Goal: Task Accomplishment & Management: Complete application form

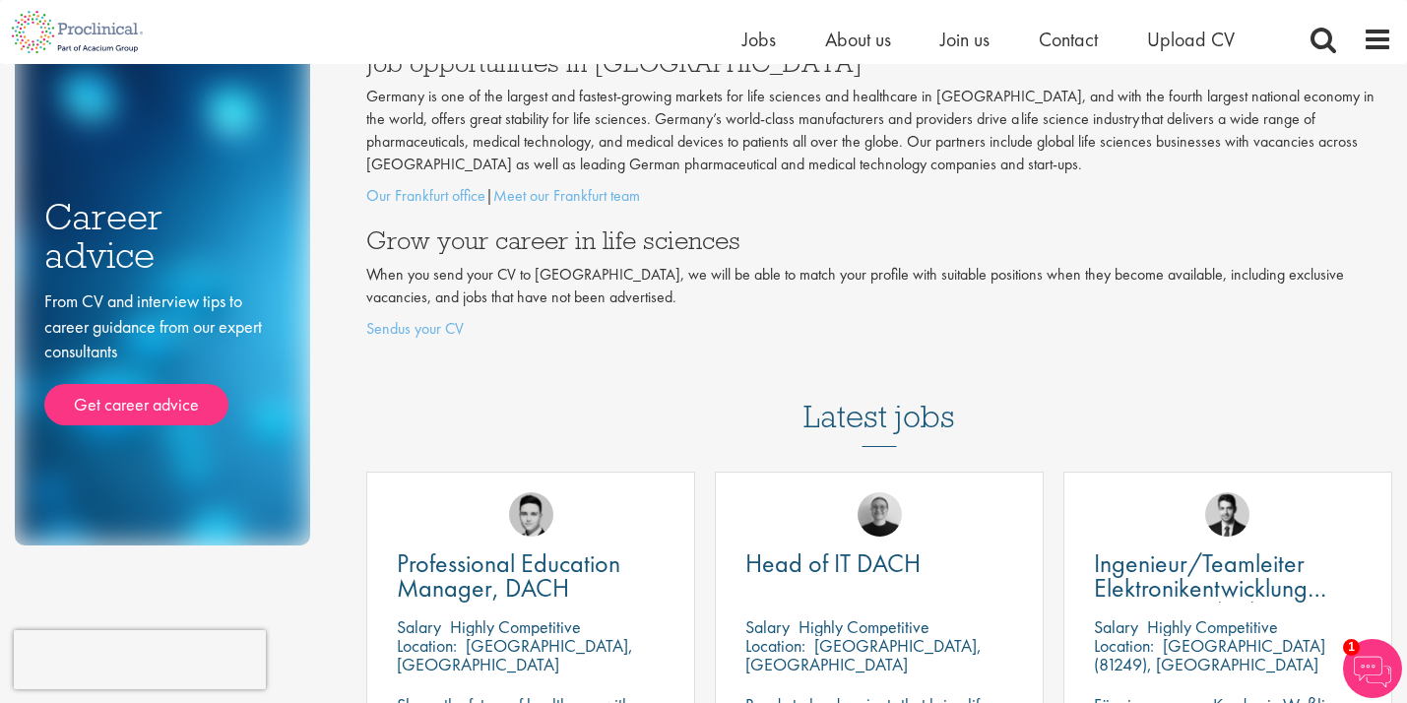
scroll to position [158, 0]
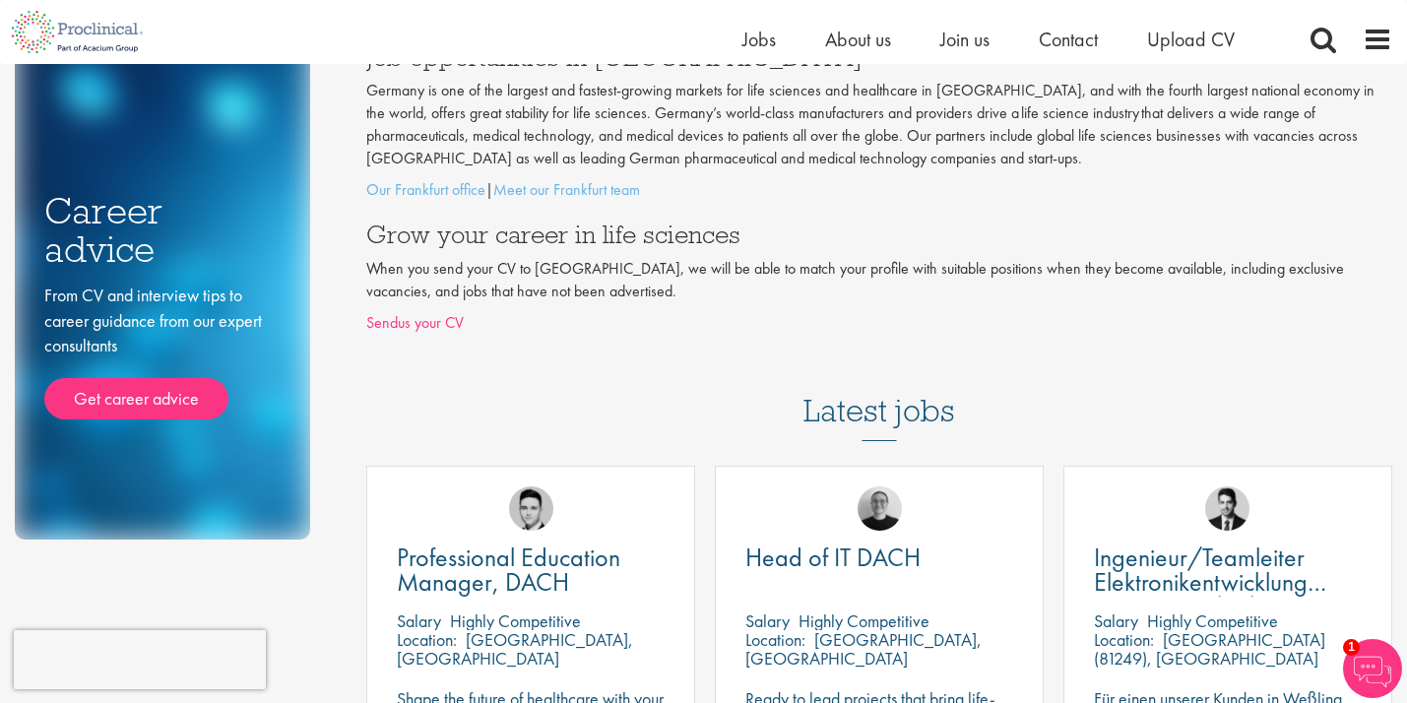
click at [412, 317] on link "Sendus your CV" at bounding box center [414, 322] width 97 height 21
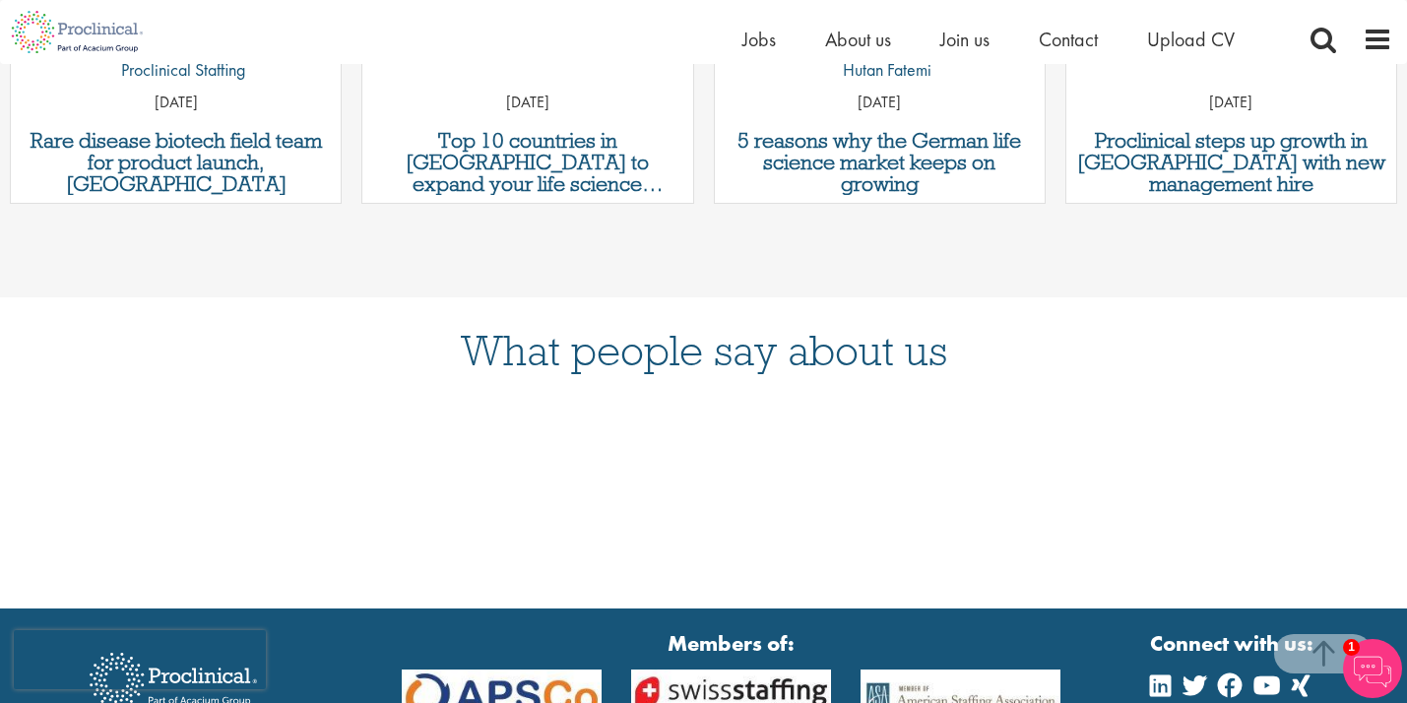
scroll to position [2298, 0]
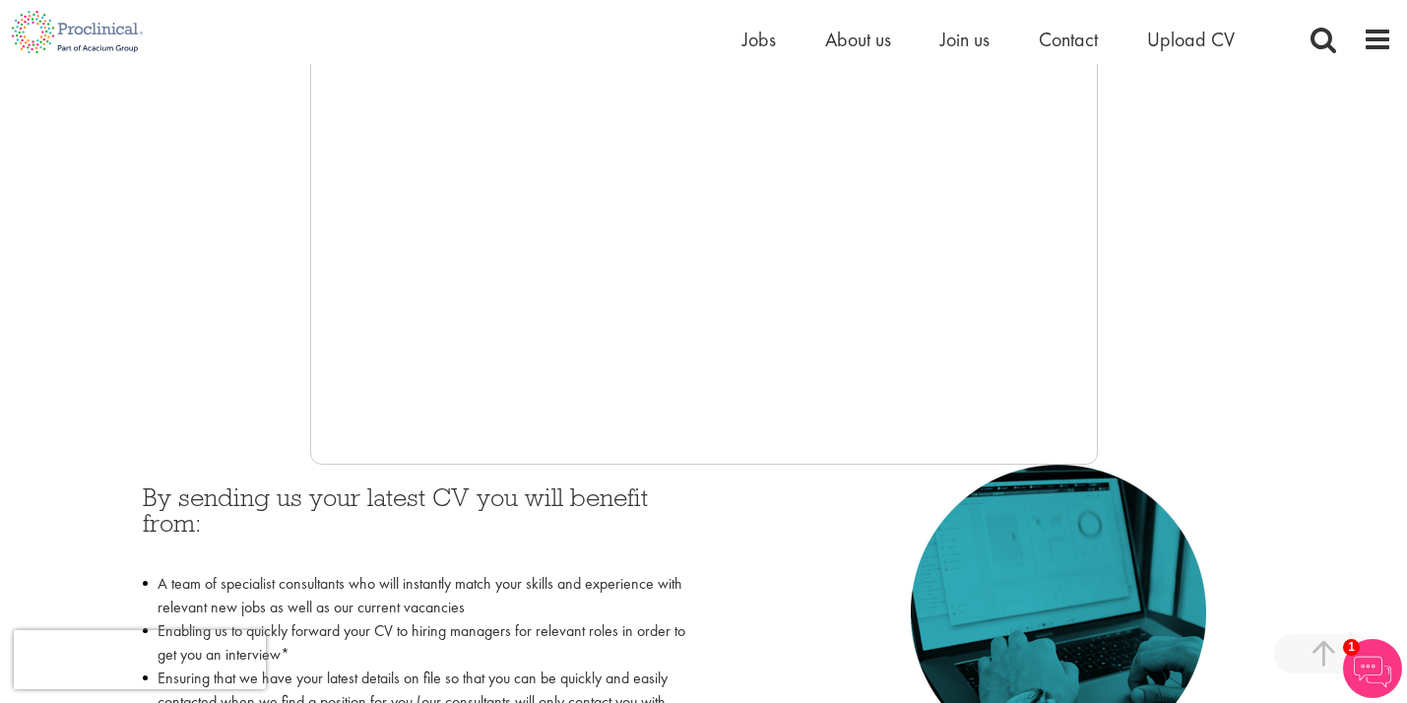
scroll to position [536, 0]
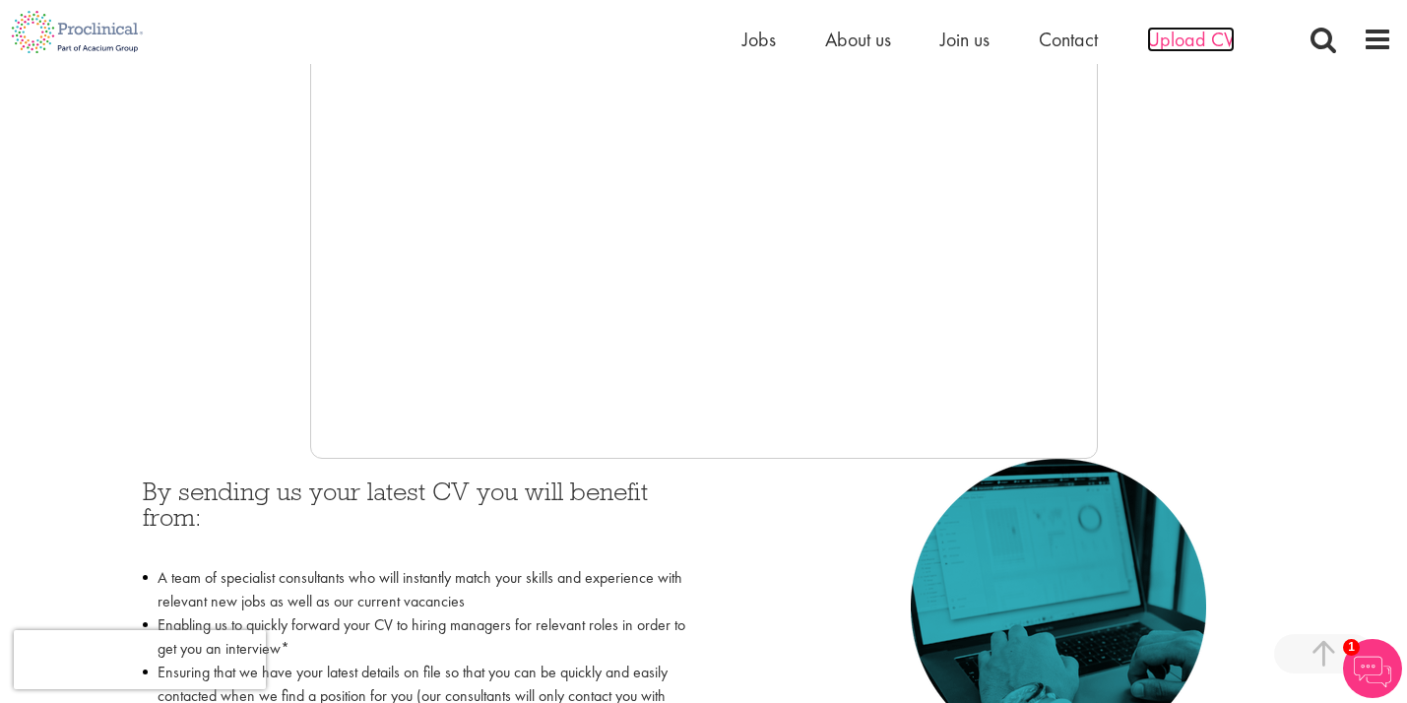
click at [1190, 40] on span "Upload CV" at bounding box center [1191, 40] width 88 height 26
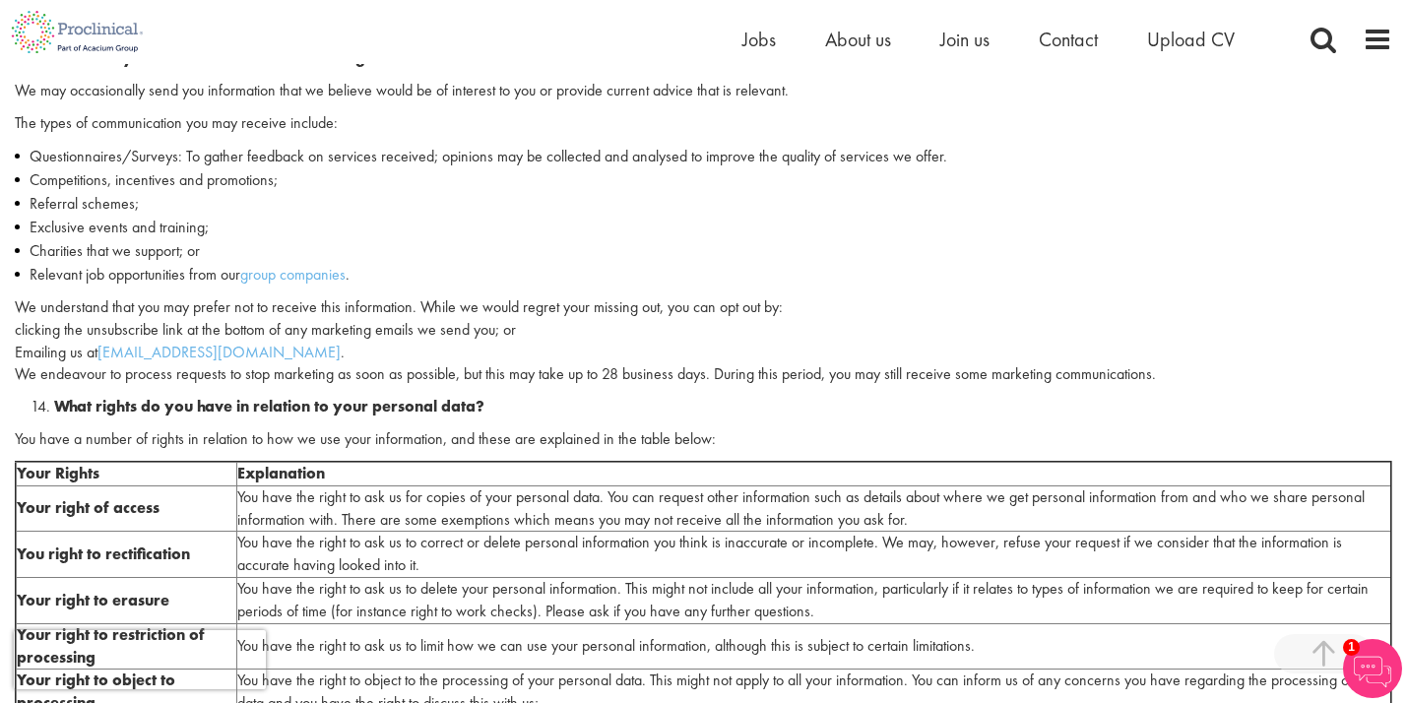
scroll to position [4241, 0]
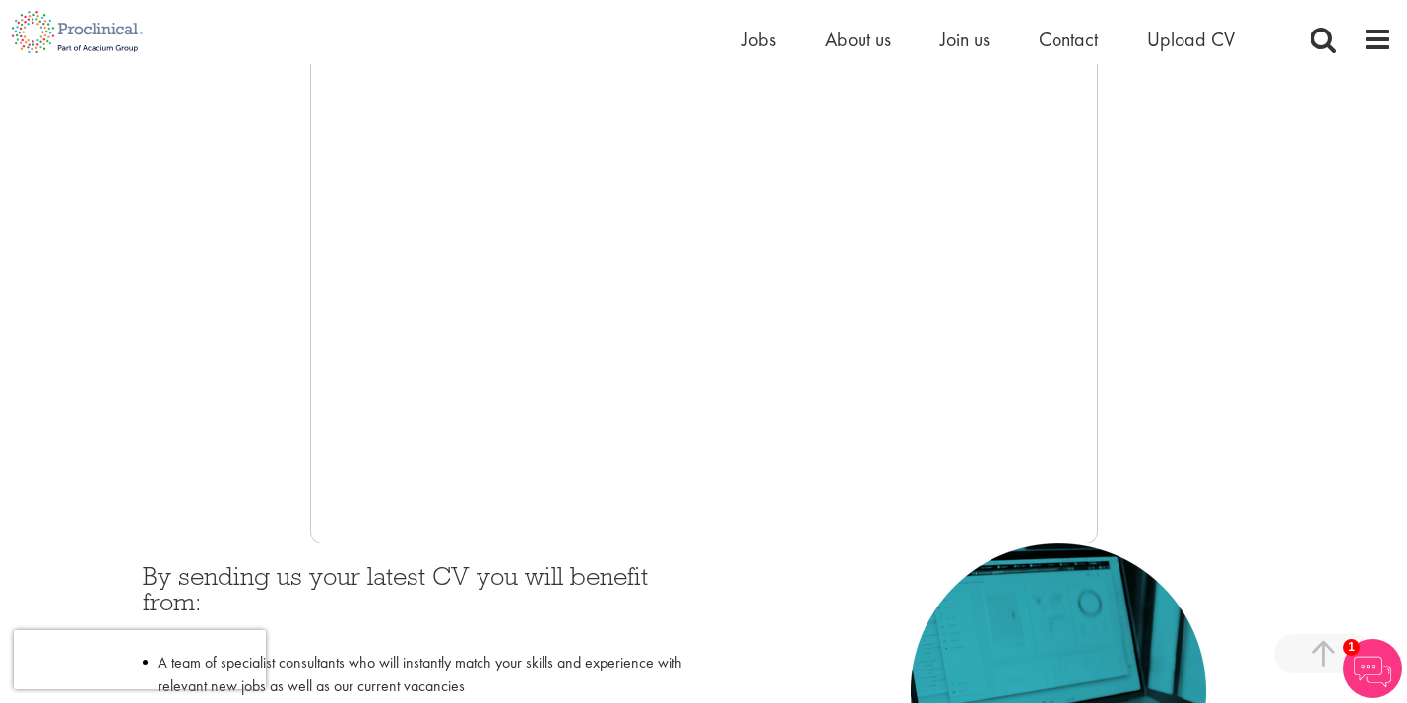
scroll to position [452, 0]
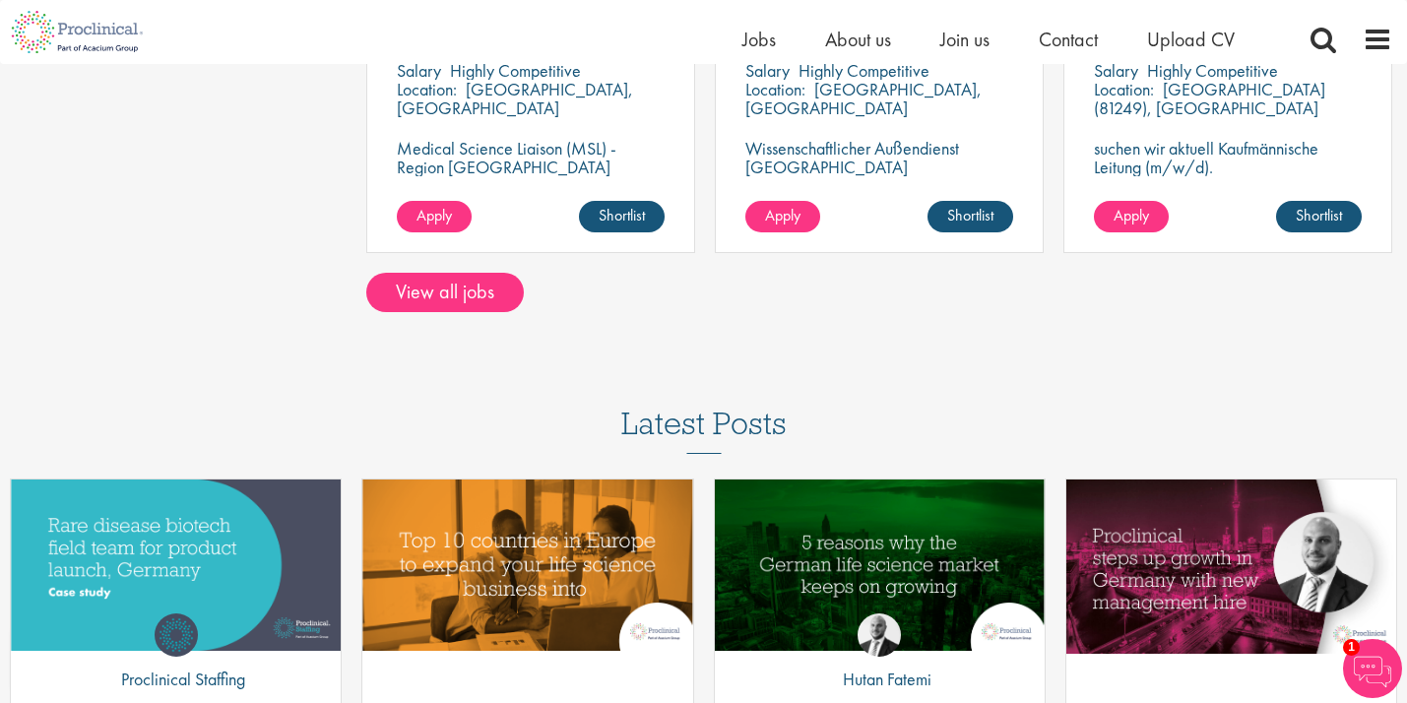
scroll to position [1783, 0]
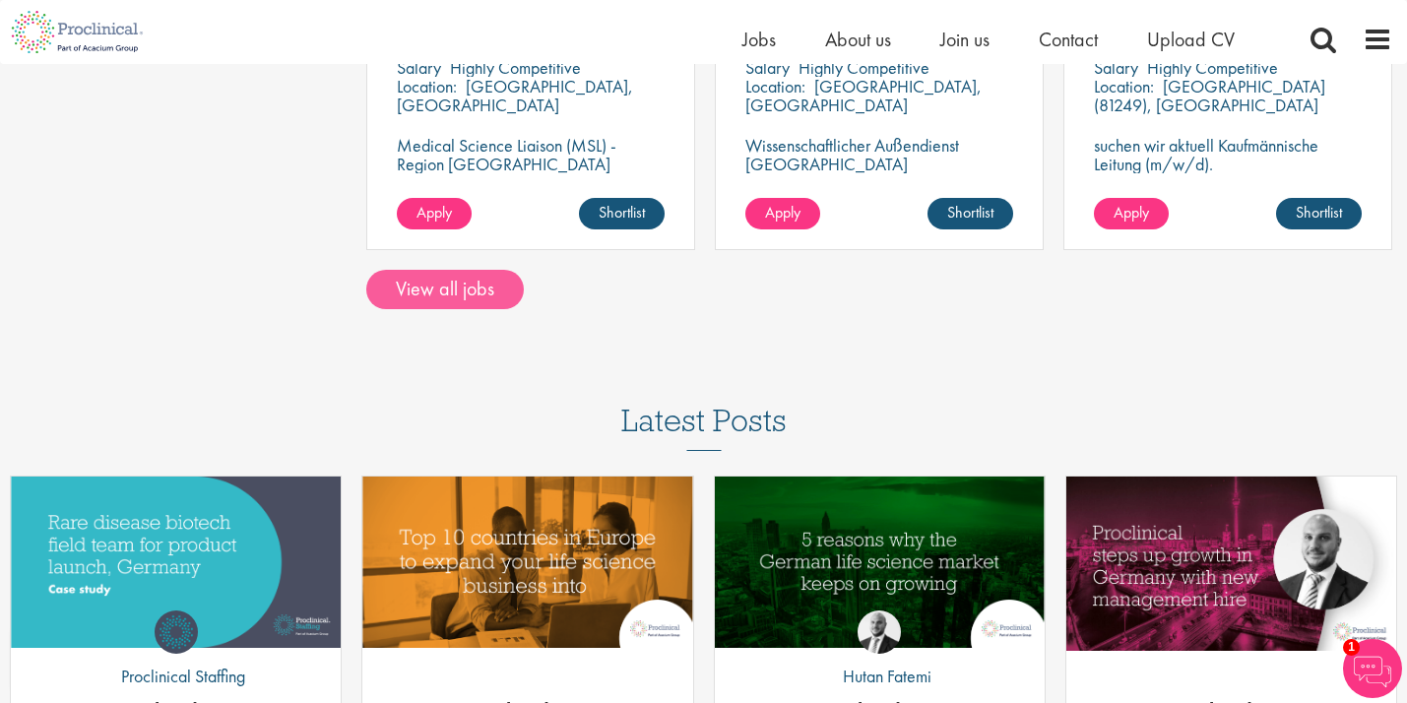
click at [423, 281] on link "View all jobs" at bounding box center [445, 289] width 158 height 39
